Goal: Information Seeking & Learning: Learn about a topic

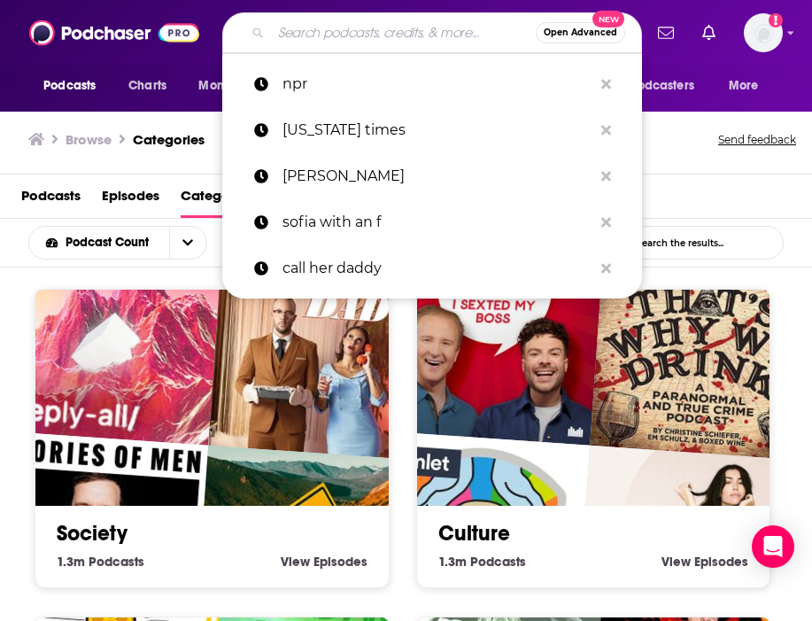
click at [329, 43] on input "Search podcasts, credits, & more..." at bounding box center [403, 33] width 265 height 28
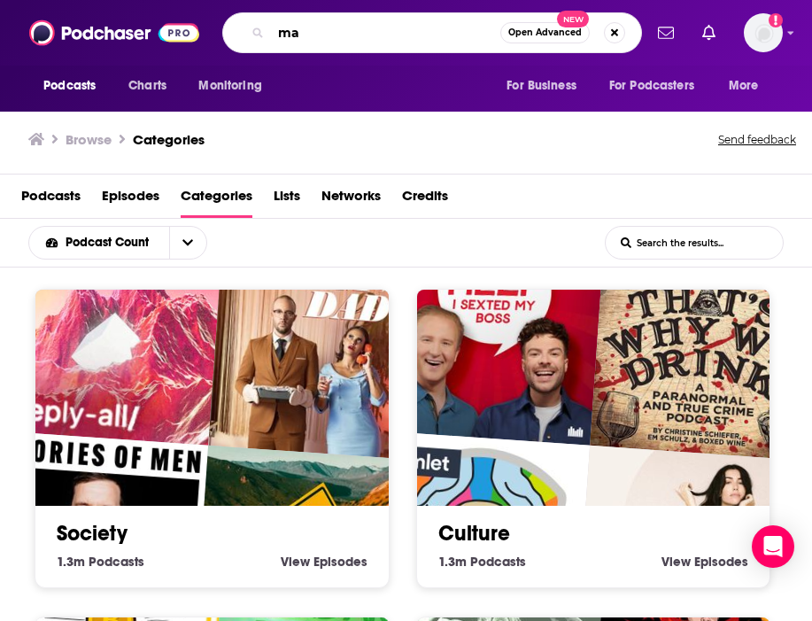
type input "m"
type input "[PERSON_NAME]"
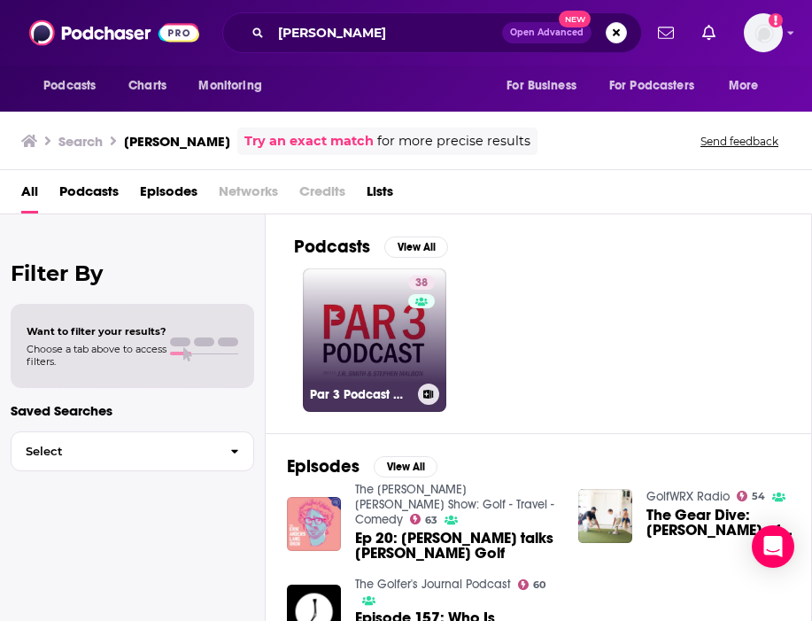
click at [371, 391] on h3 "Par 3 Podcast with [PERSON_NAME] & [PERSON_NAME]" at bounding box center [360, 394] width 101 height 15
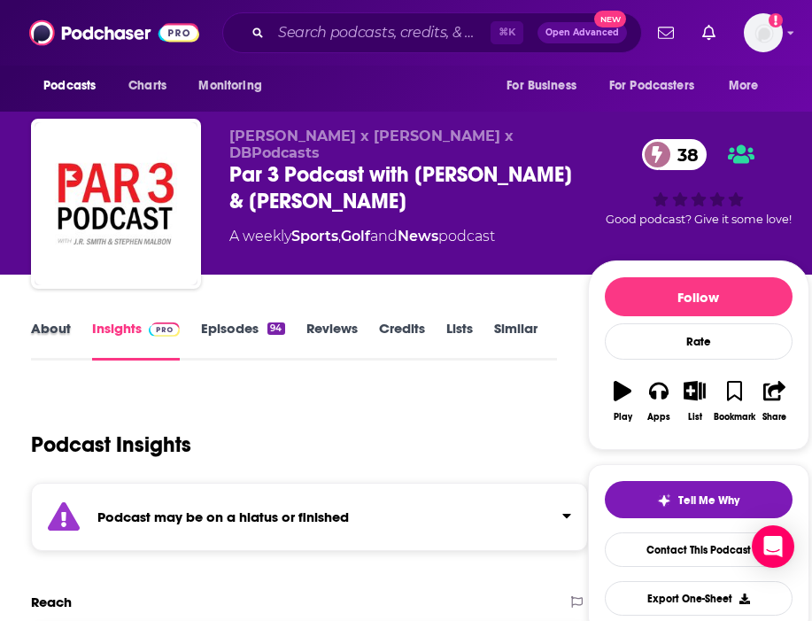
click at [72, 342] on div "About" at bounding box center [61, 340] width 61 height 41
click at [398, 324] on link "Credits" at bounding box center [402, 340] width 46 height 41
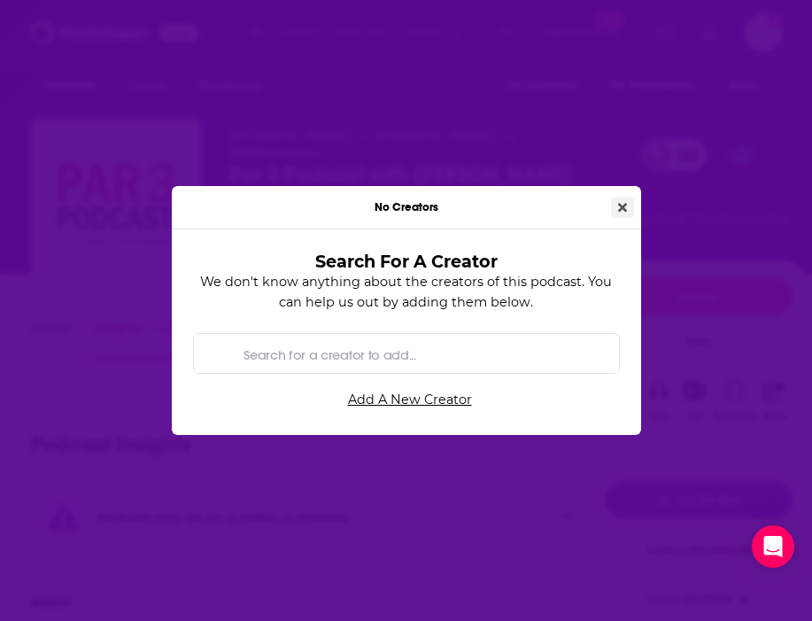
click at [623, 202] on icon "Close" at bounding box center [622, 207] width 9 height 12
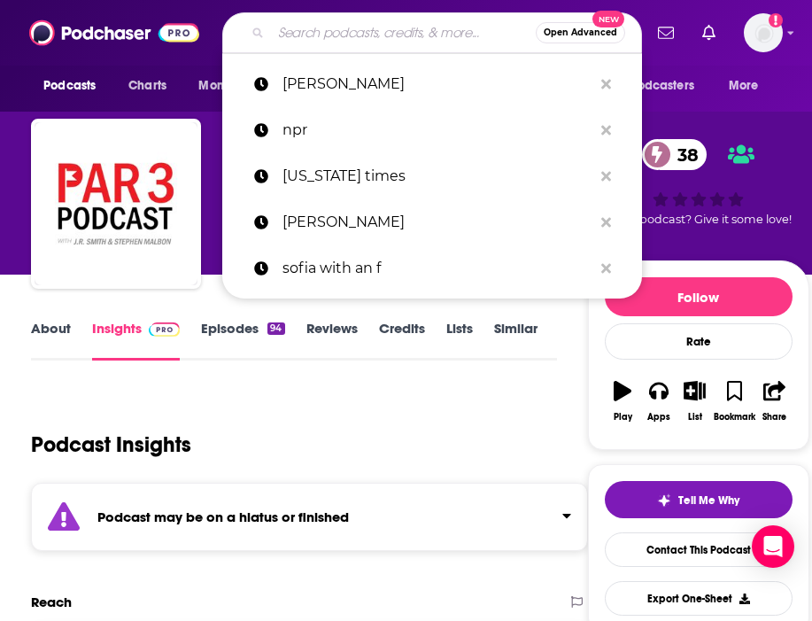
click at [384, 19] on input "Search podcasts, credits, & more..." at bounding box center [403, 33] width 265 height 28
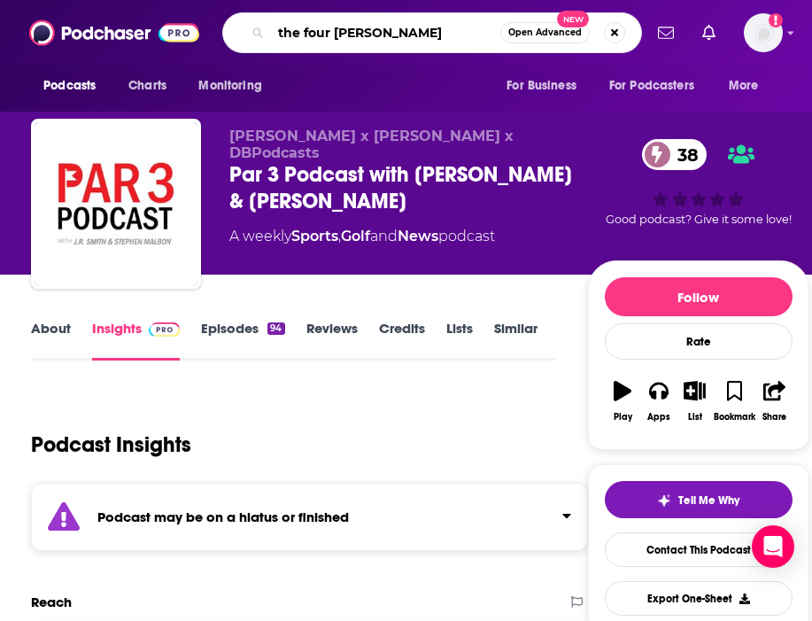
type input "the four jack podcast"
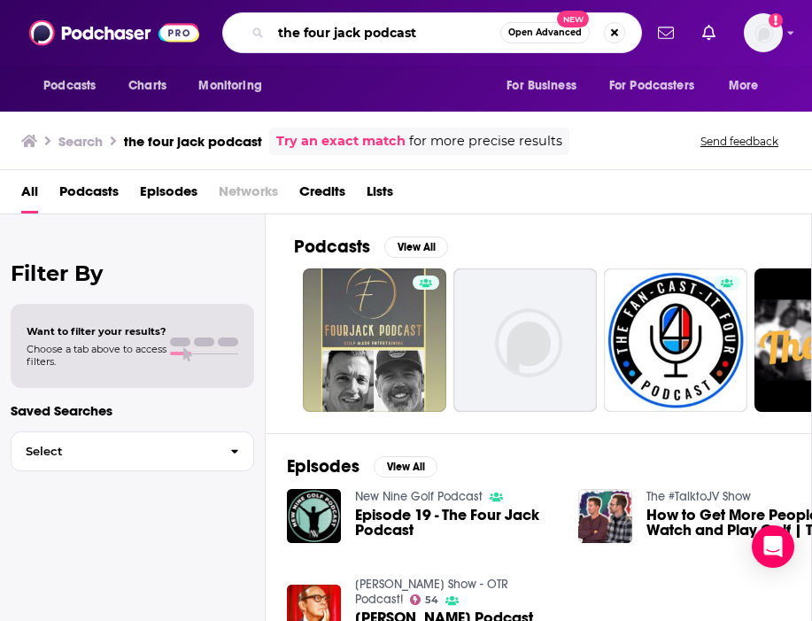
drag, startPoint x: 454, startPoint y: 32, endPoint x: 214, endPoint y: 27, distance: 239.2
click at [214, 27] on div "Podcasts Charts Monitoring the four jack podcast Open Advanced New For Business…" at bounding box center [425, 32] width 434 height 41
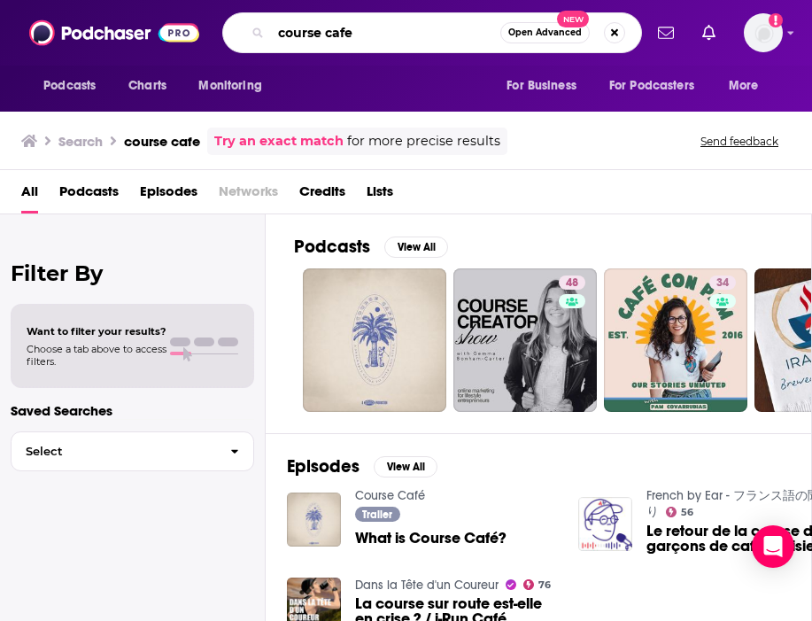
drag, startPoint x: 392, startPoint y: 34, endPoint x: 145, endPoint y: 34, distance: 247.1
click at [145, 34] on div "Podcasts Charts Monitoring course cafe Open Advanced New For Business For Podca…" at bounding box center [406, 33] width 812 height 66
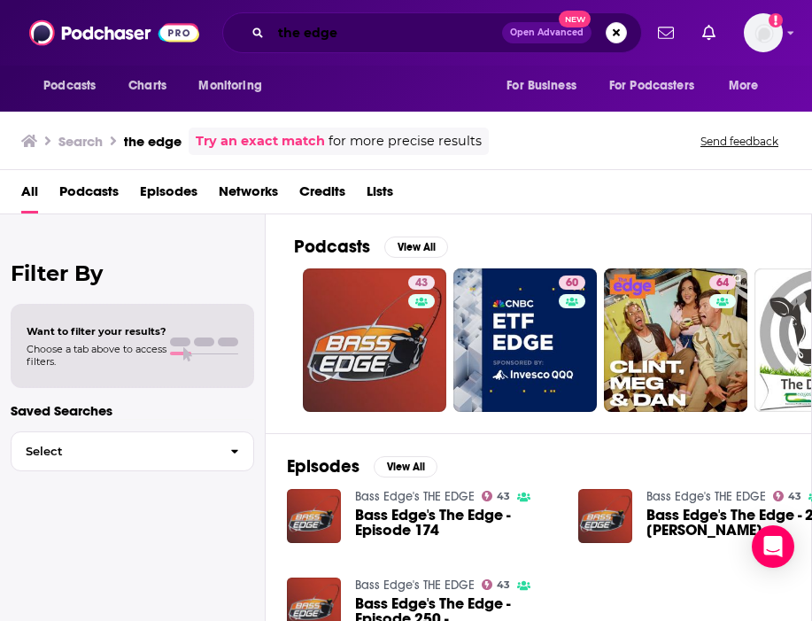
click at [408, 36] on input "the edge" at bounding box center [386, 33] width 231 height 28
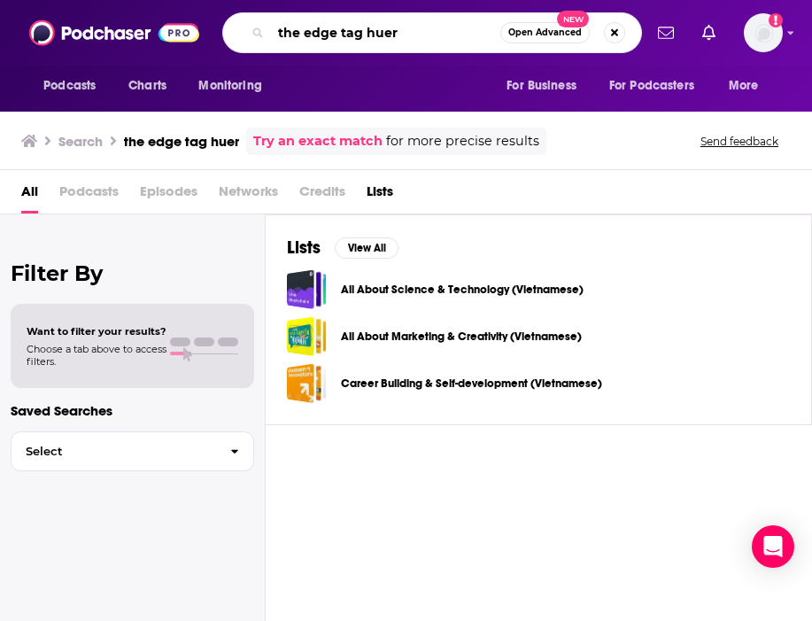
drag, startPoint x: 431, startPoint y: 33, endPoint x: 111, endPoint y: 30, distance: 320.7
click at [110, 31] on div "Podcasts Charts Monitoring the edge tag huer Open Advanced New For Business For…" at bounding box center [406, 33] width 812 height 66
type input "[PERSON_NAME]"
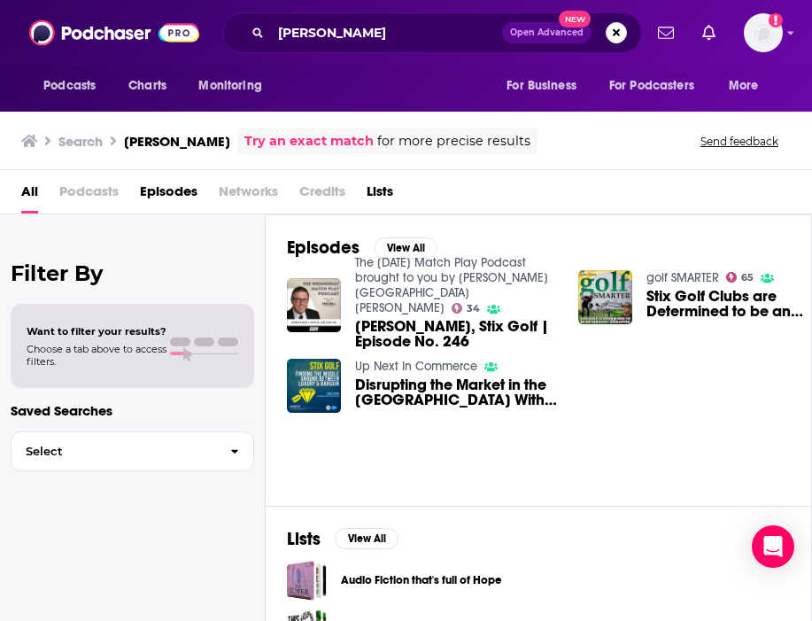
click at [446, 276] on link "The [DATE] Match Play Podcast brought to you by [PERSON_NAME] [GEOGRAPHIC_DATA]…" at bounding box center [451, 285] width 193 height 60
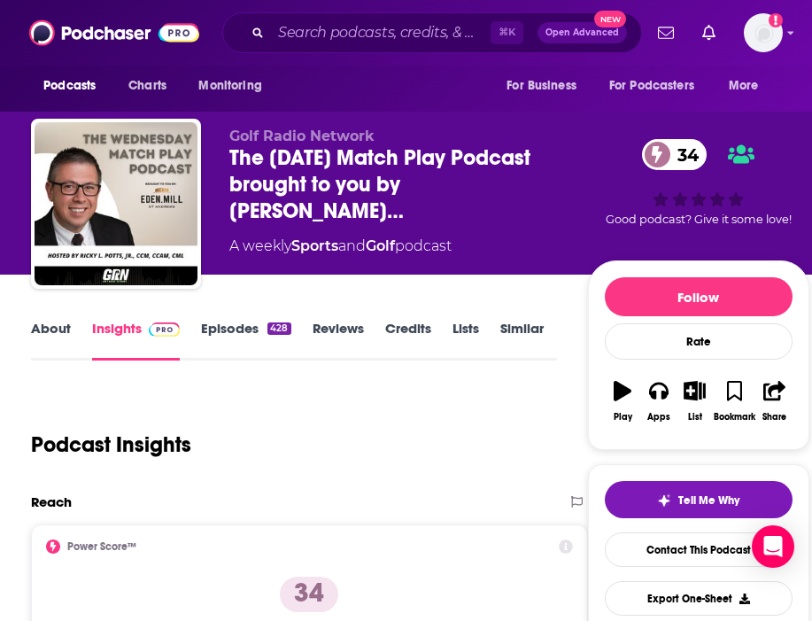
click at [66, 330] on link "About" at bounding box center [51, 340] width 40 height 41
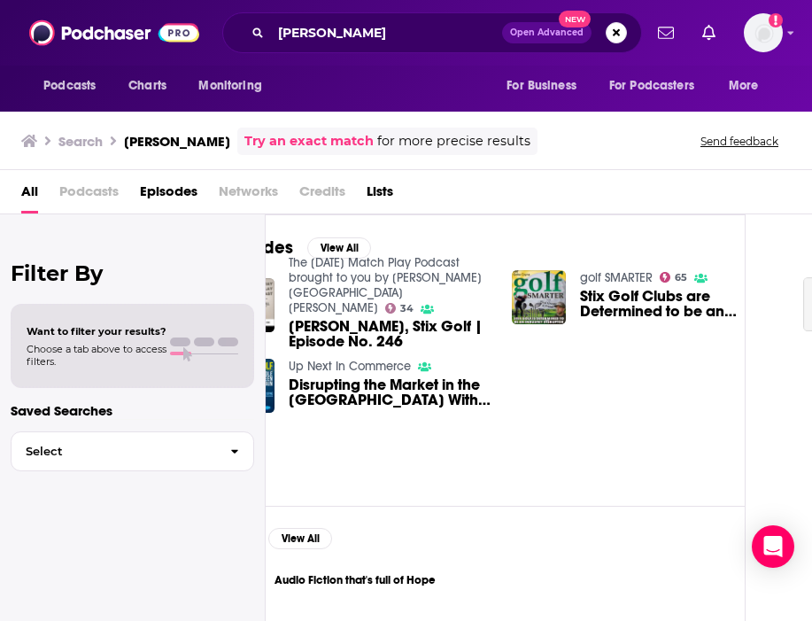
scroll to position [0, 69]
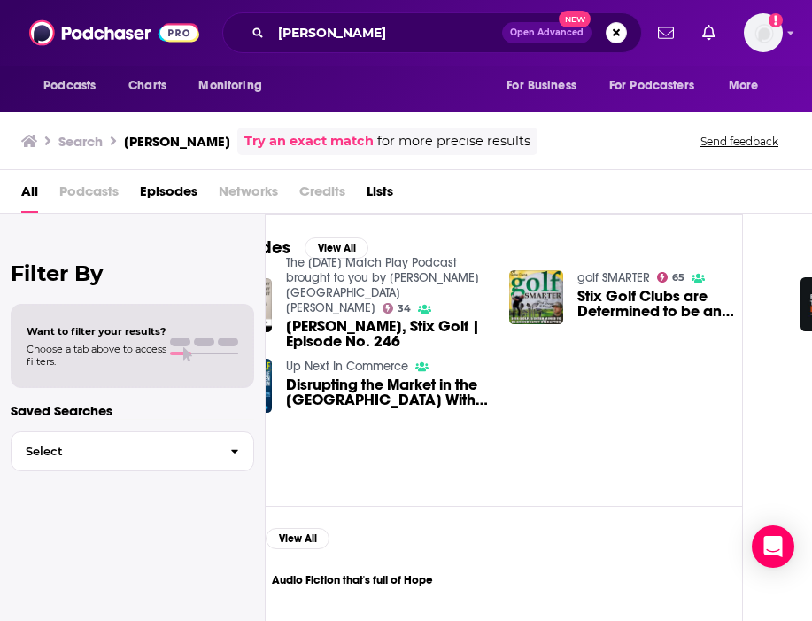
click at [580, 305] on span "Stix Golf Clubs are Determined to be an Industry Disruptor with CEO [PERSON_NAM…" at bounding box center [679, 304] width 202 height 30
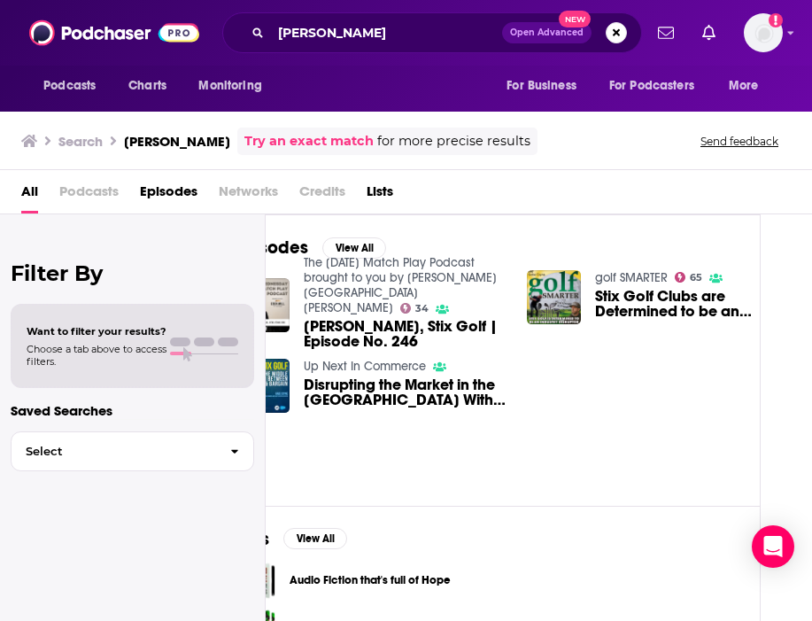
scroll to position [0, 48]
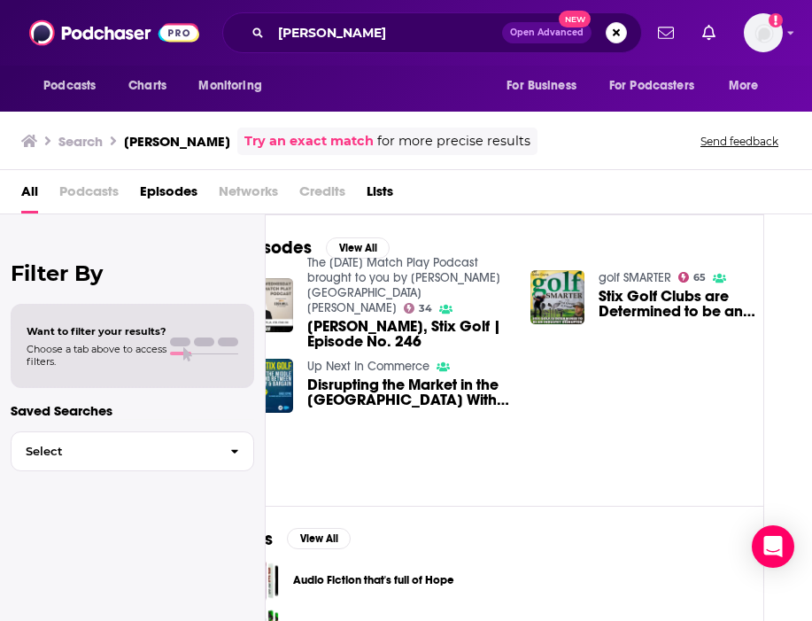
click at [614, 317] on span "Stix Golf Clubs are Determined to be an Industry Disruptor with CEO [PERSON_NAM…" at bounding box center [700, 304] width 202 height 30
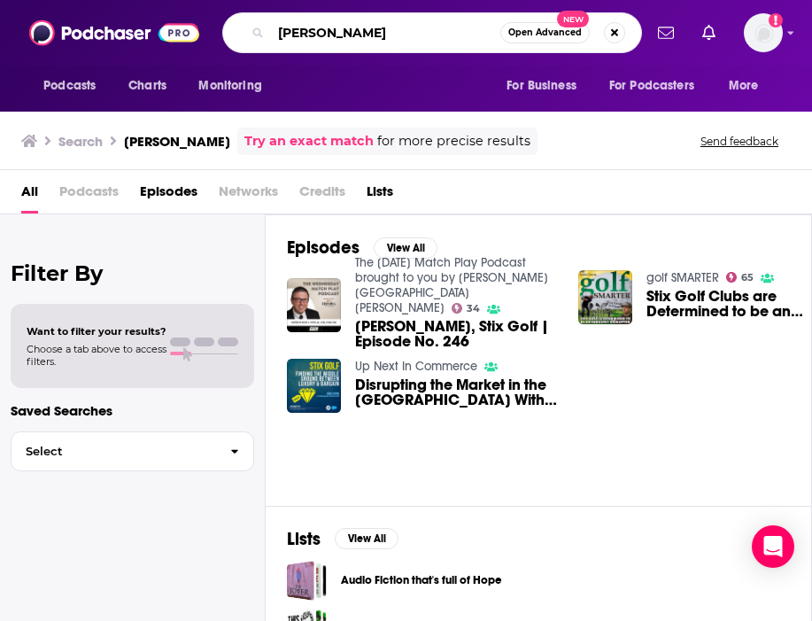
drag, startPoint x: 400, startPoint y: 29, endPoint x: 69, endPoint y: 19, distance: 331.5
click at [69, 19] on div "Podcasts Charts Monitoring [PERSON_NAME] Open Advanced New For Business For Pod…" at bounding box center [406, 33] width 812 height 66
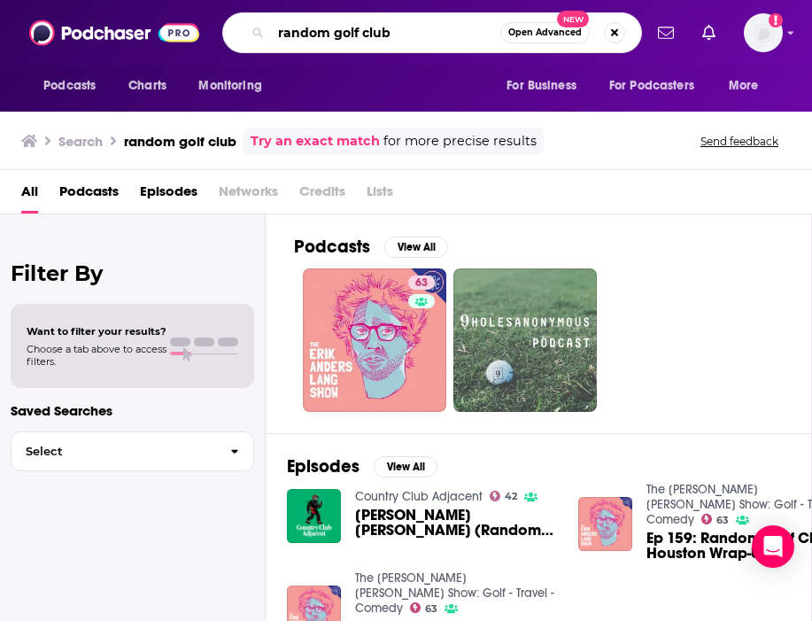
drag, startPoint x: 403, startPoint y: 35, endPoint x: 101, endPoint y: 33, distance: 302.1
click at [101, 34] on div "Podcasts Charts Monitoring random golf club Open Advanced New For Business For …" at bounding box center [406, 33] width 812 height 66
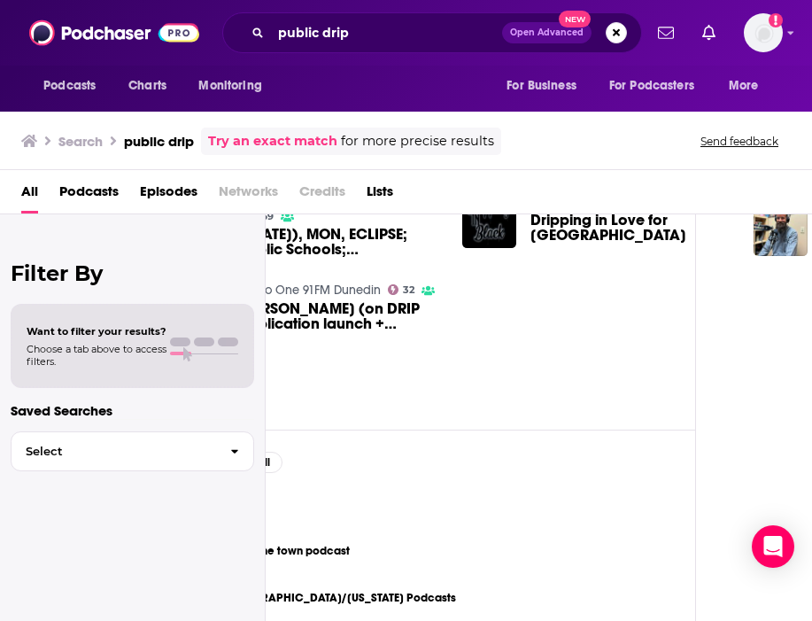
scroll to position [0, 116]
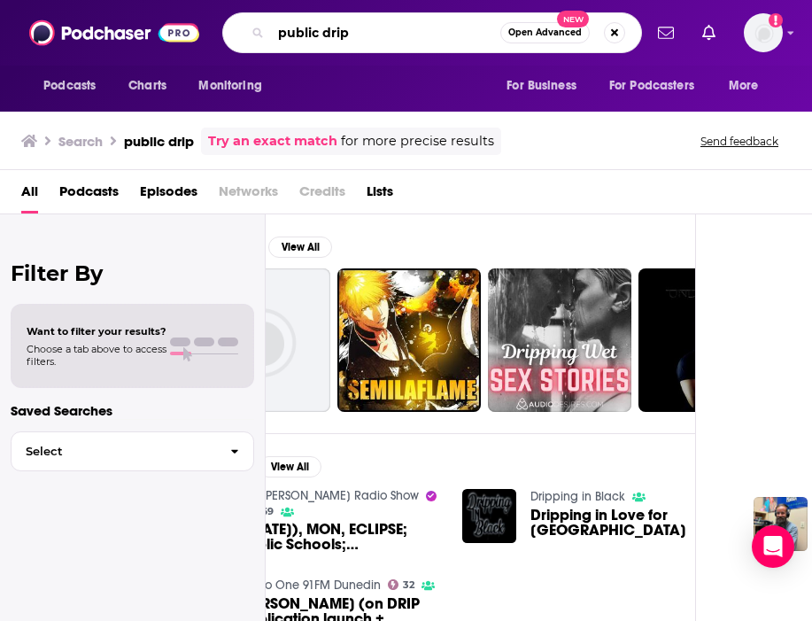
drag, startPoint x: 400, startPoint y: 26, endPoint x: 128, endPoint y: -15, distance: 275.0
click at [128, 0] on html "Podcasts Charts Monitoring public drip Open Advanced New For Business For Podca…" at bounding box center [406, 310] width 812 height 621
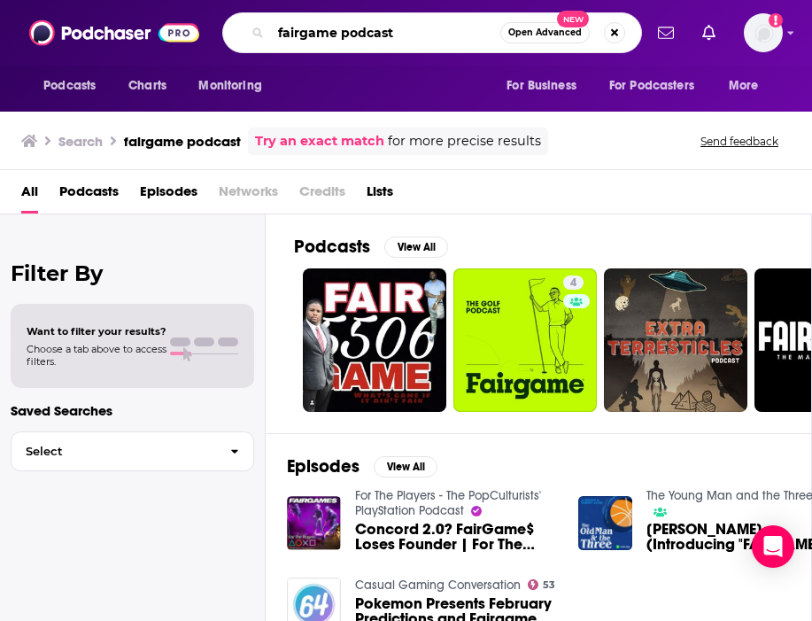
drag, startPoint x: 415, startPoint y: 31, endPoint x: 184, endPoint y: 1, distance: 233.2
click at [184, 1] on div "Podcasts Charts Monitoring fairgame podcast Open Advanced New For Business For …" at bounding box center [406, 33] width 812 height 66
type input "manors golf"
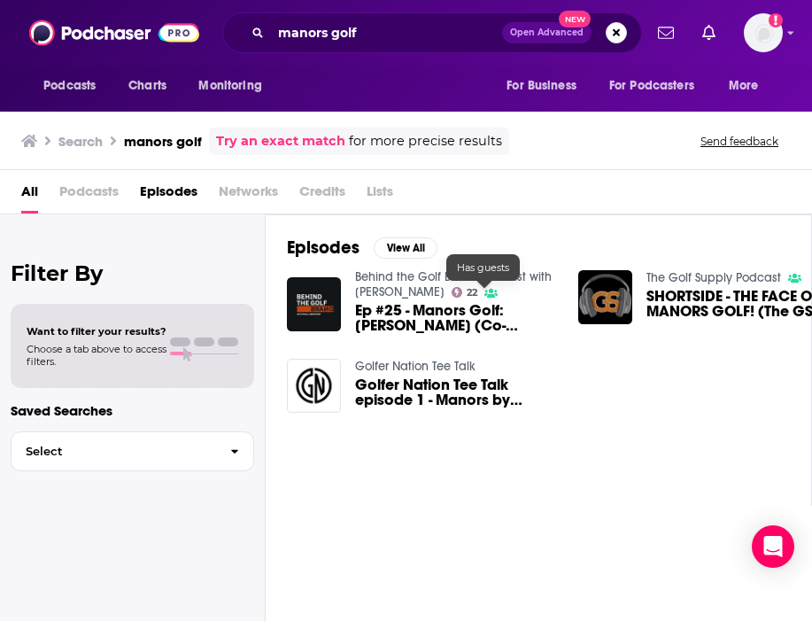
click at [482, 279] on link "Behind the Golf Brand Podcast with [PERSON_NAME]" at bounding box center [453, 284] width 197 height 30
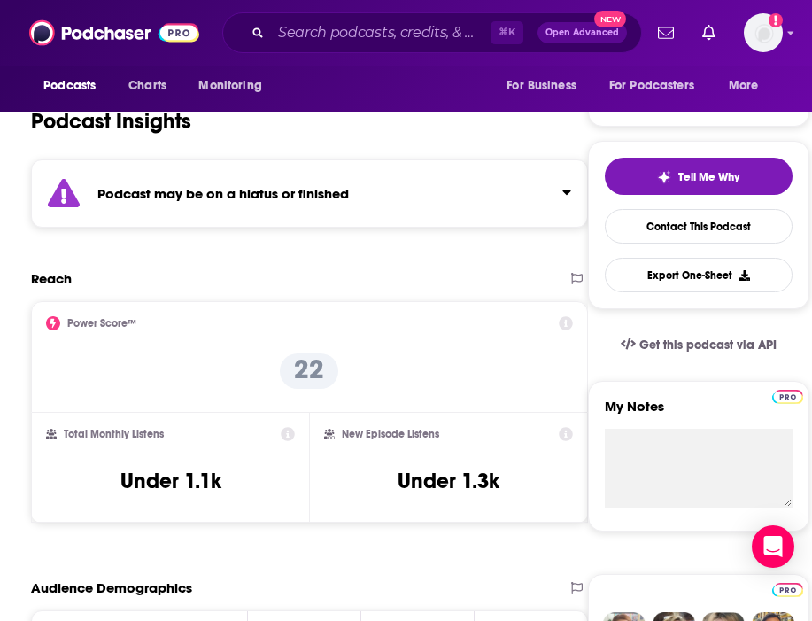
scroll to position [321, 0]
